Goal: Transaction & Acquisition: Purchase product/service

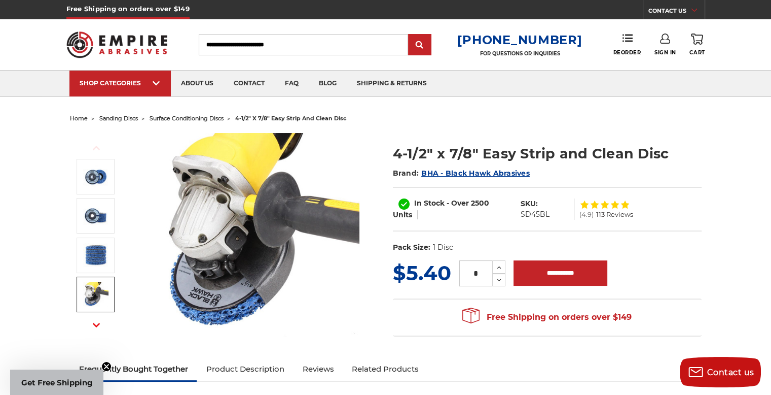
click at [93, 291] on img at bounding box center [95, 293] width 25 height 25
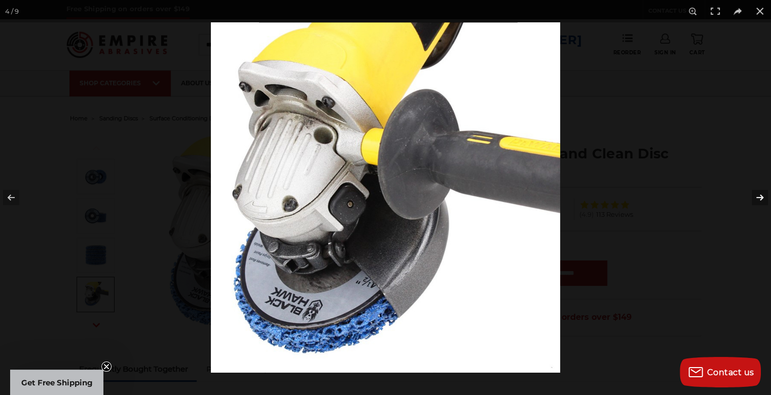
click at [761, 196] on button at bounding box center [754, 197] width 36 height 51
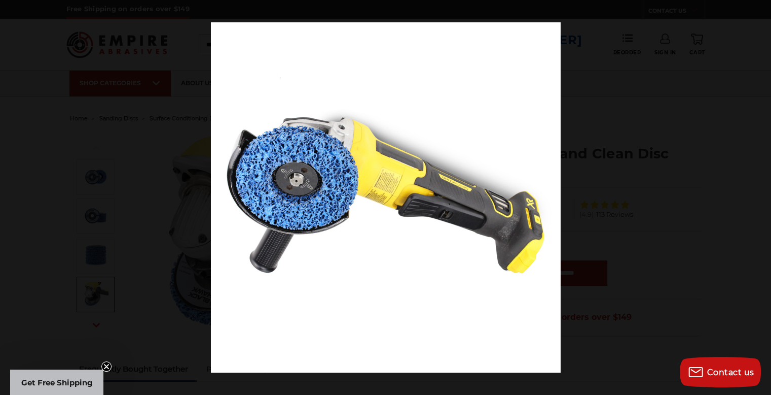
click at [761, 196] on button at bounding box center [754, 197] width 36 height 51
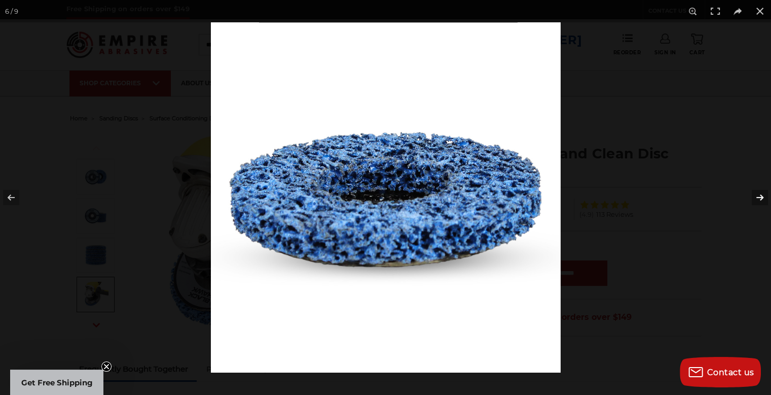
click at [759, 195] on button at bounding box center [754, 197] width 36 height 51
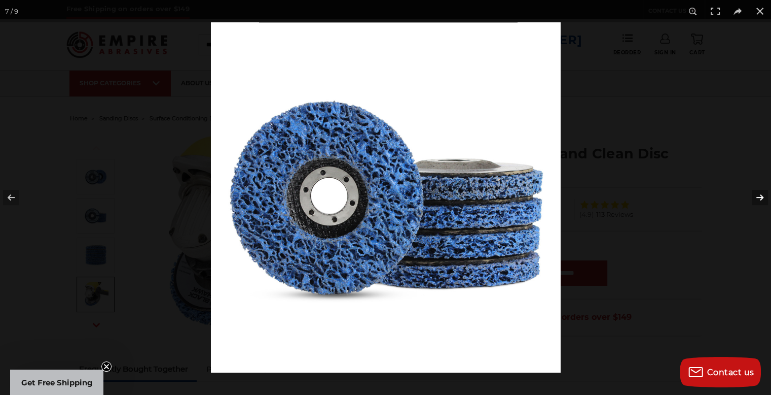
click at [759, 195] on button at bounding box center [754, 197] width 36 height 51
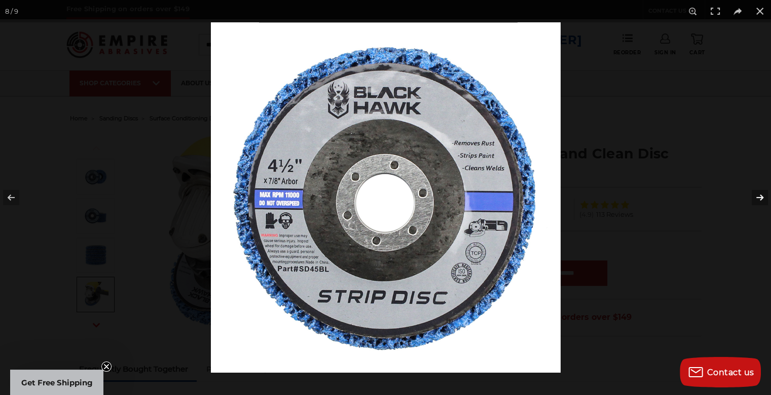
click at [759, 195] on button at bounding box center [754, 197] width 36 height 51
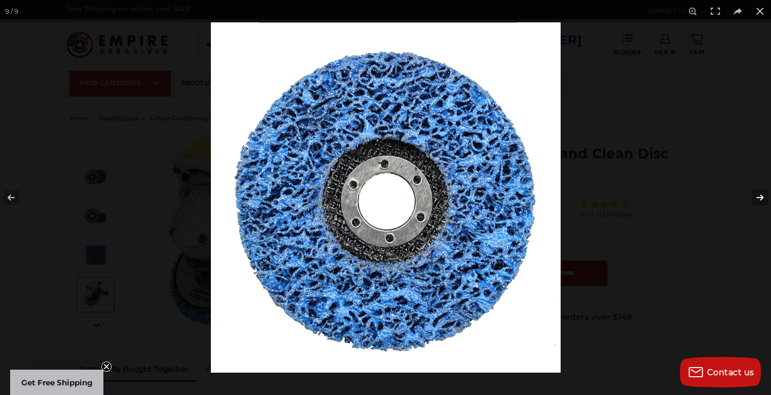
click at [759, 195] on button at bounding box center [754, 197] width 36 height 51
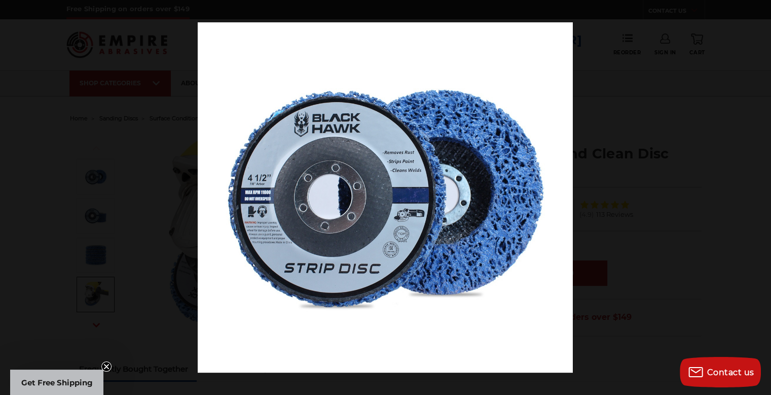
click at [759, 195] on button at bounding box center [754, 197] width 36 height 51
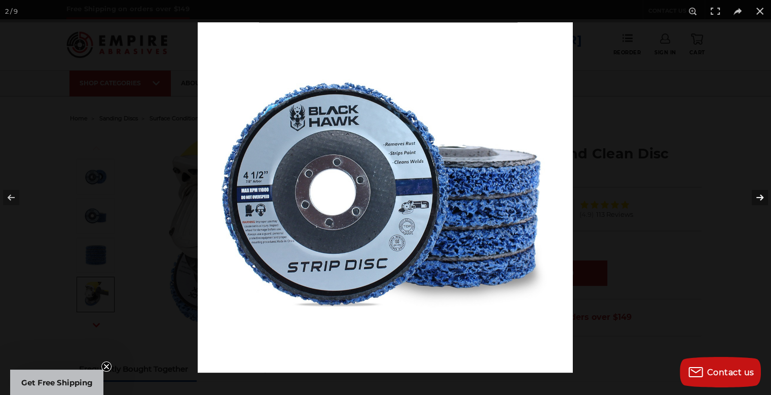
click at [760, 193] on button at bounding box center [754, 197] width 36 height 51
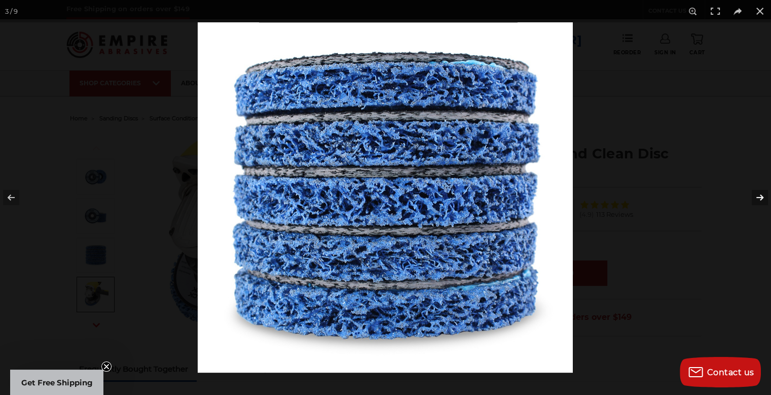
click at [760, 193] on button at bounding box center [754, 197] width 36 height 51
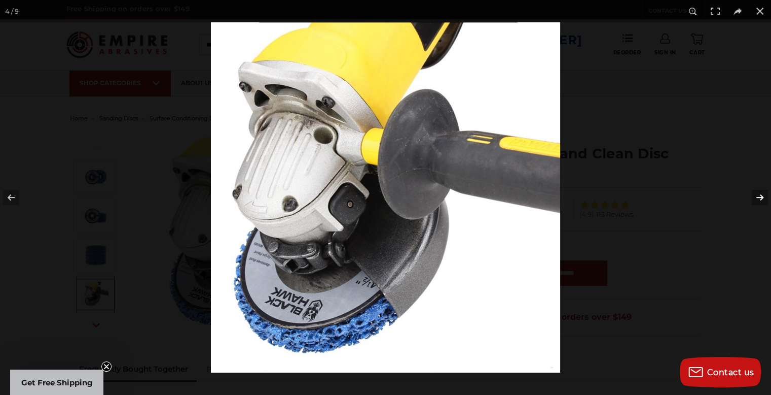
click at [760, 193] on button at bounding box center [754, 197] width 36 height 51
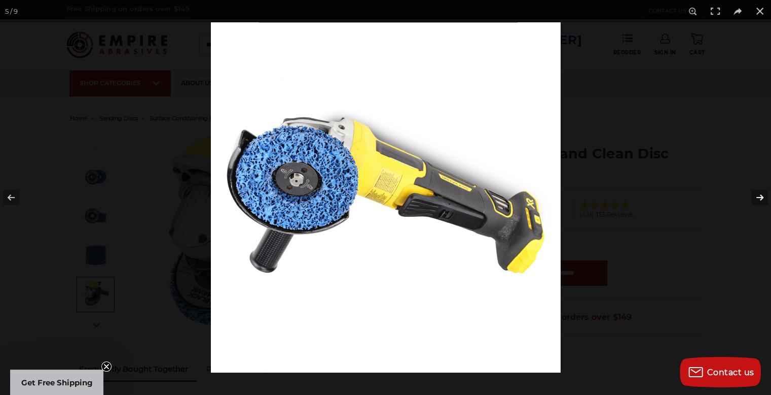
click at [760, 193] on button at bounding box center [754, 197] width 36 height 51
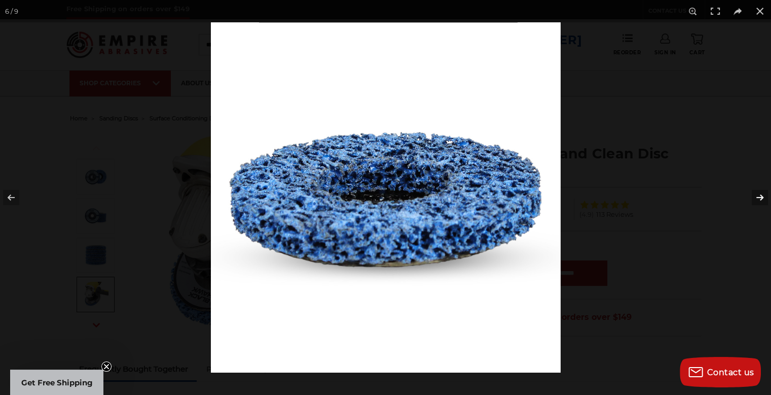
click at [760, 193] on button at bounding box center [754, 197] width 36 height 51
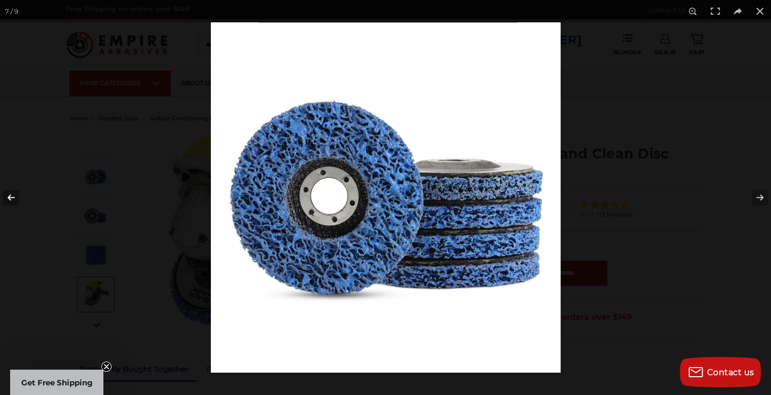
click at [9, 197] on button at bounding box center [18, 197] width 36 height 51
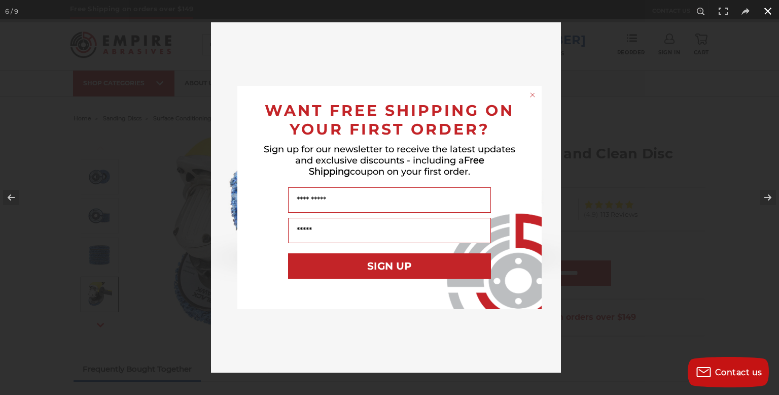
click at [532, 94] on circle "Close dialog" at bounding box center [533, 95] width 10 height 10
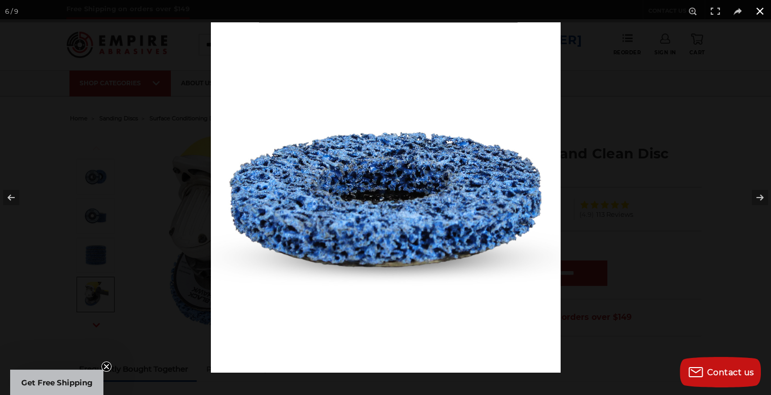
click at [760, 10] on button at bounding box center [760, 11] width 22 height 22
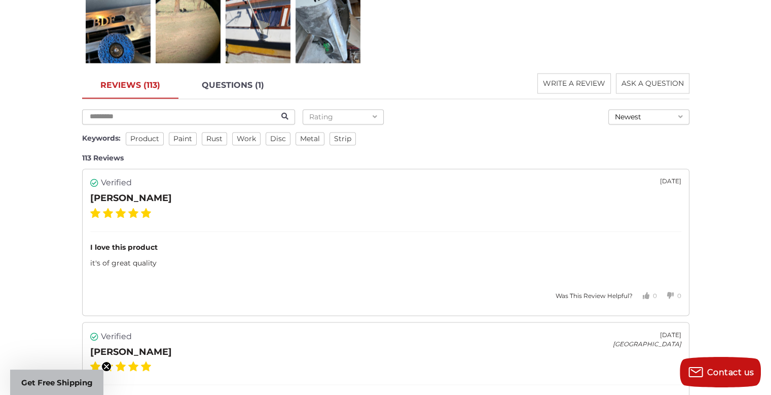
scroll to position [1724, 0]
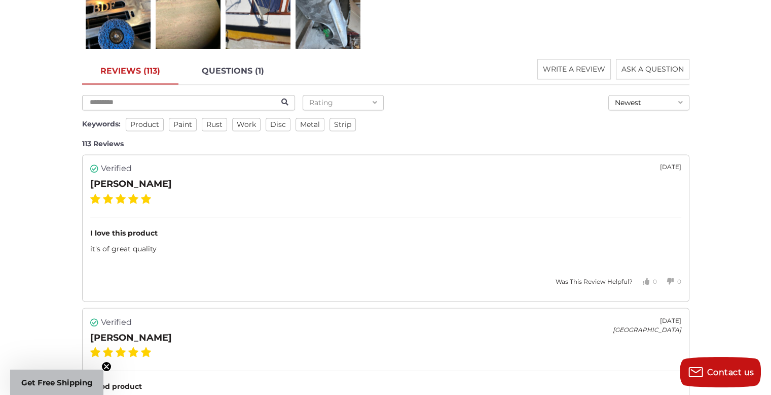
click at [174, 123] on span "paint" at bounding box center [183, 124] width 28 height 13
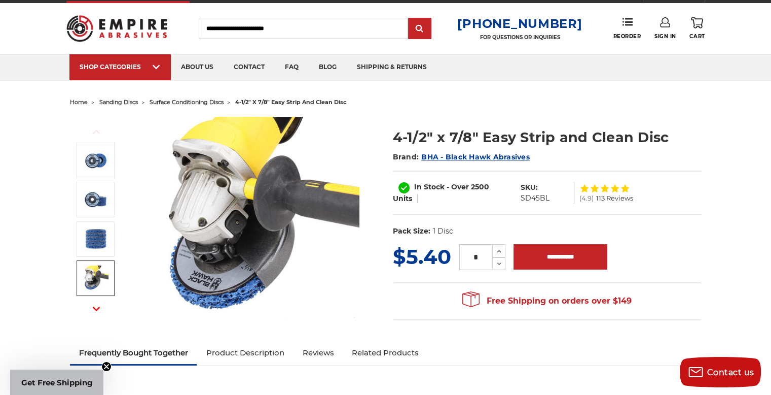
scroll to position [0, 0]
